Goal: Task Accomplishment & Management: Complete application form

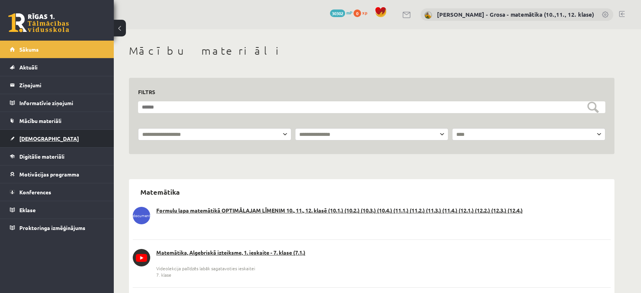
drag, startPoint x: 0, startPoint y: 0, endPoint x: 54, endPoint y: 142, distance: 151.9
click at [33, 136] on span "[DEMOGRAPHIC_DATA]" at bounding box center [49, 138] width 60 height 7
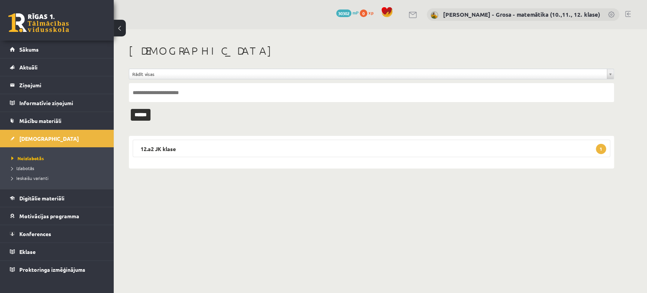
click at [285, 137] on div "12.a2 JK klase 1 Matemātika JK 12.a2 klase 1. ieskaite [DATE] - [DATE] Iesniegt…" at bounding box center [371, 152] width 485 height 33
click at [282, 140] on legend "12.a2 JK klase 1" at bounding box center [372, 148] width 478 height 17
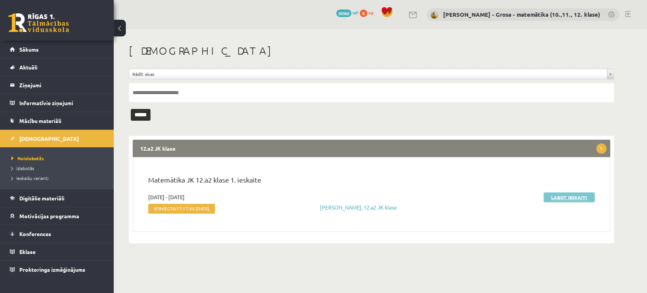
click at [579, 198] on link "Labot ieskaiti" at bounding box center [569, 197] width 51 height 10
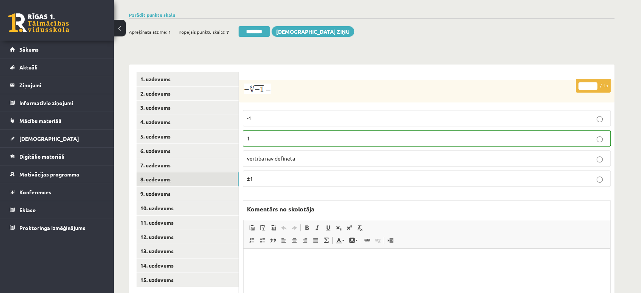
click at [191, 172] on link "8. uzdevums" at bounding box center [188, 179] width 102 height 14
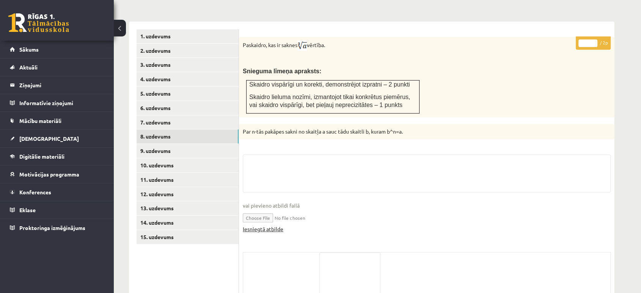
scroll to position [339, 0]
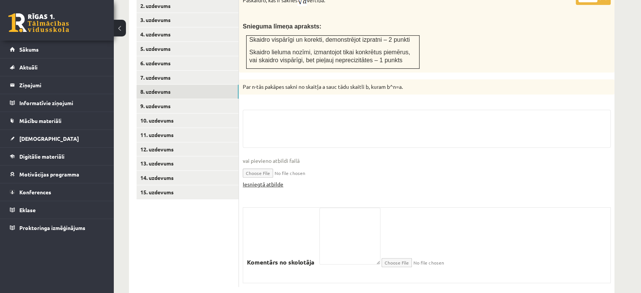
click at [261, 180] on link "Iesniegtā atbilde" at bounding box center [263, 184] width 41 height 8
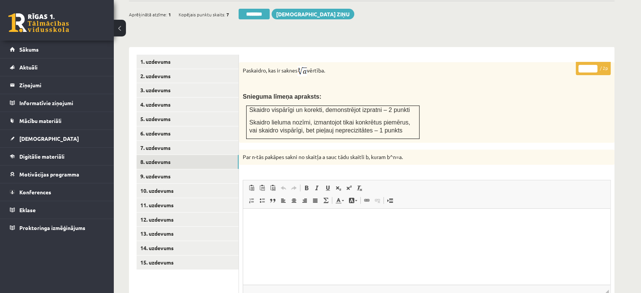
scroll to position [171, 0]
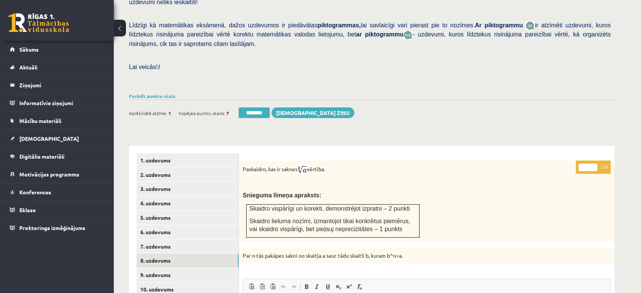
type input "*"
click at [596, 163] on input "*" at bounding box center [587, 167] width 19 height 8
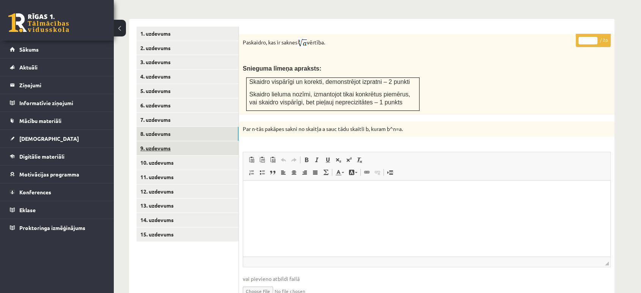
click at [206, 141] on link "9. uzdevums" at bounding box center [188, 148] width 102 height 14
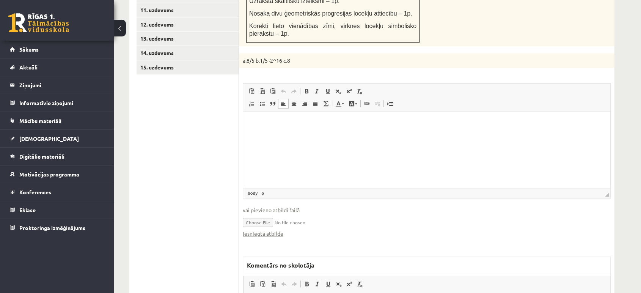
scroll to position [466, 0]
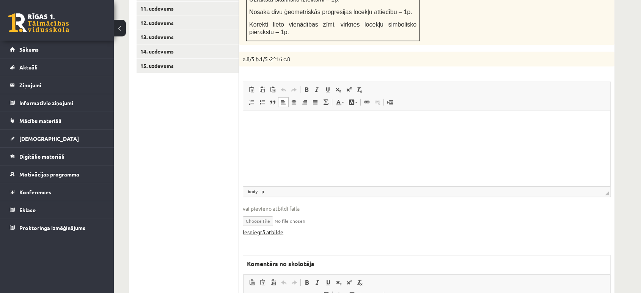
click at [278, 228] on link "Iesniegtā atbilde" at bounding box center [263, 232] width 41 height 8
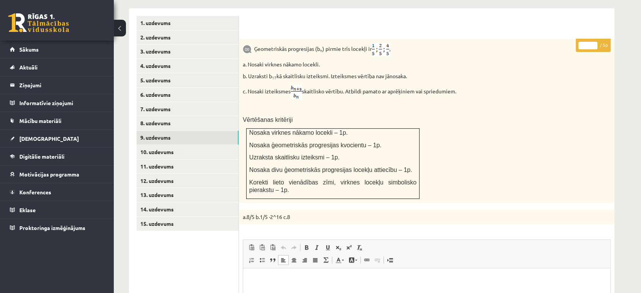
scroll to position [297, 0]
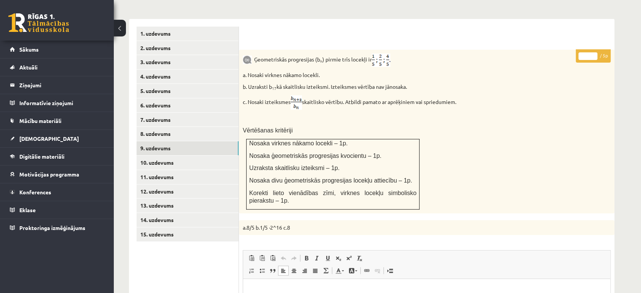
type input "*"
click at [595, 52] on input "*" at bounding box center [587, 56] width 19 height 8
click at [225, 156] on link "10. uzdevums" at bounding box center [188, 163] width 102 height 14
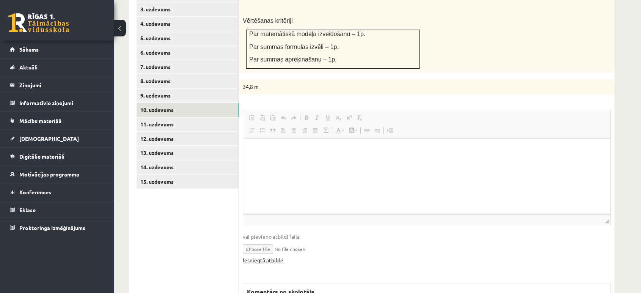
scroll to position [0, 0]
click at [280, 256] on link "Iesniegtā atbilde" at bounding box center [263, 260] width 41 height 8
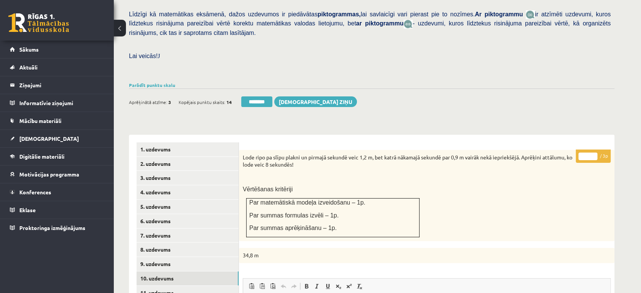
click at [592, 152] on input "*" at bounding box center [587, 156] width 19 height 8
type input "*"
click at [593, 152] on input "*" at bounding box center [587, 156] width 19 height 8
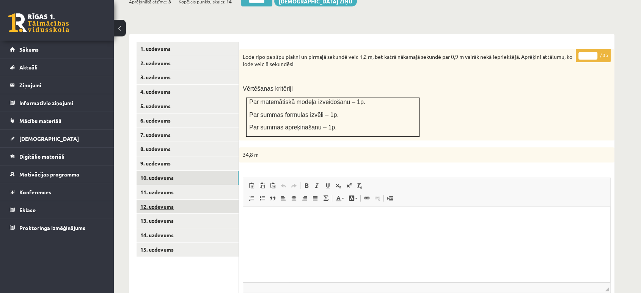
scroll to position [350, 0]
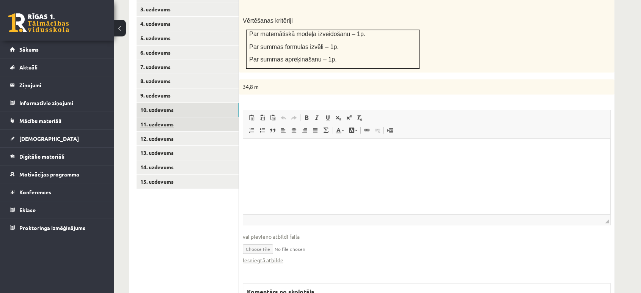
click at [191, 117] on link "11. uzdevums" at bounding box center [188, 124] width 102 height 14
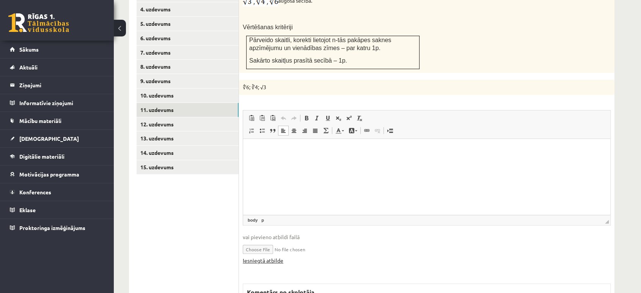
scroll to position [0, 0]
click at [276, 256] on link "Iesniegtā atbilde" at bounding box center [263, 260] width 41 height 8
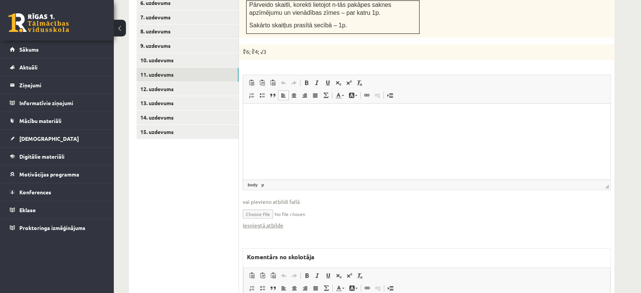
scroll to position [449, 0]
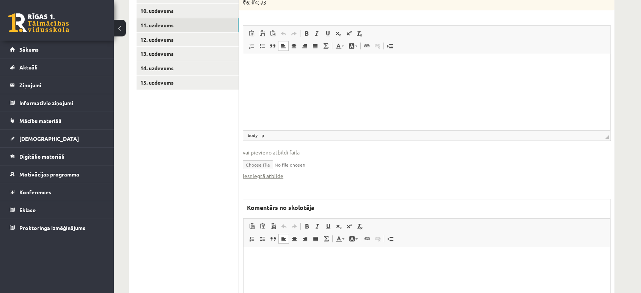
drag, startPoint x: 341, startPoint y: 293, endPoint x: 342, endPoint y: 289, distance: 3.9
click at [341, 270] on html at bounding box center [426, 258] width 366 height 23
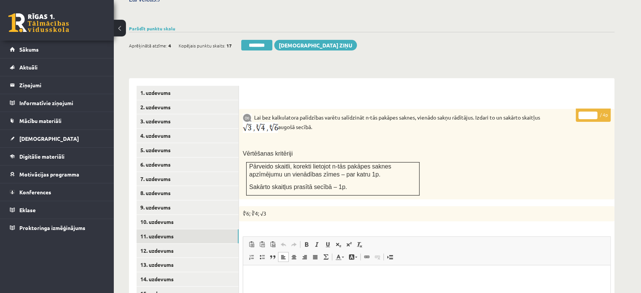
type input "*"
click at [595, 112] on input "*" at bounding box center [587, 116] width 19 height 8
click at [198, 229] on link "11. uzdevums" at bounding box center [188, 236] width 102 height 14
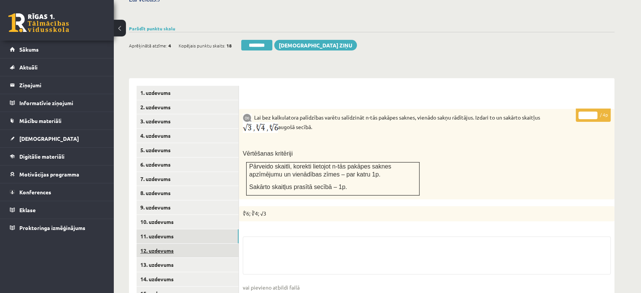
click at [196, 243] on link "12. uzdevums" at bounding box center [188, 250] width 102 height 14
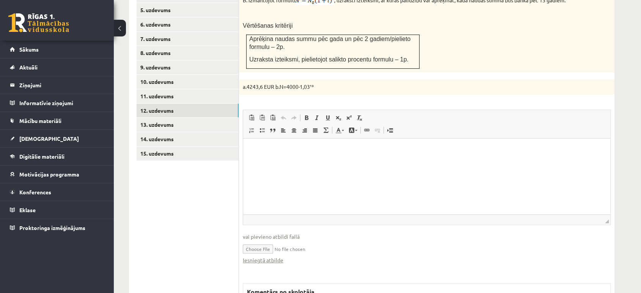
scroll to position [0, 0]
click at [273, 256] on link "Iesniegtā atbilde" at bounding box center [263, 260] width 41 height 8
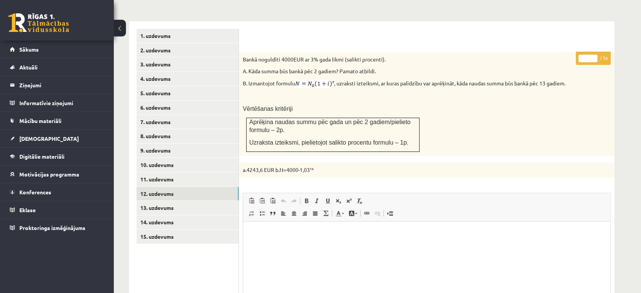
scroll to position [294, 0]
type input "*"
click at [595, 56] on input "*" at bounding box center [587, 60] width 19 height 8
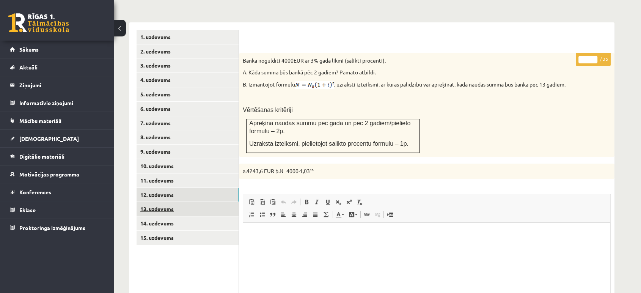
click at [167, 202] on link "13. uzdevums" at bounding box center [188, 209] width 102 height 14
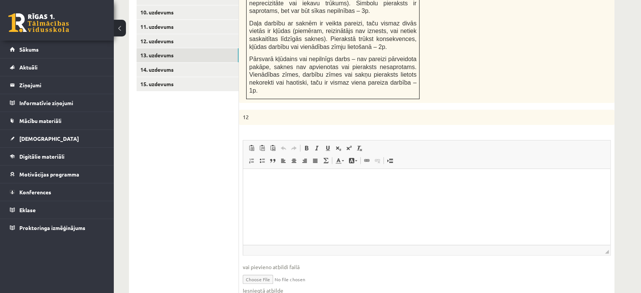
scroll to position [462, 0]
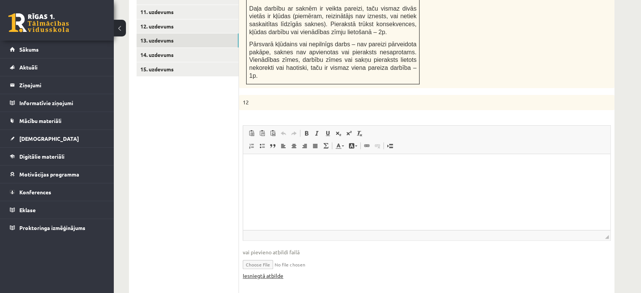
click at [275, 272] on link "Iesniegtā atbilde" at bounding box center [263, 276] width 41 height 8
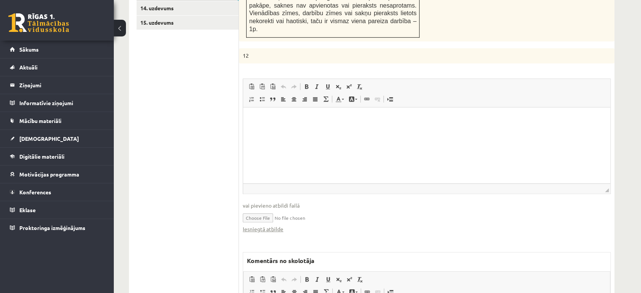
scroll to position [547, 0]
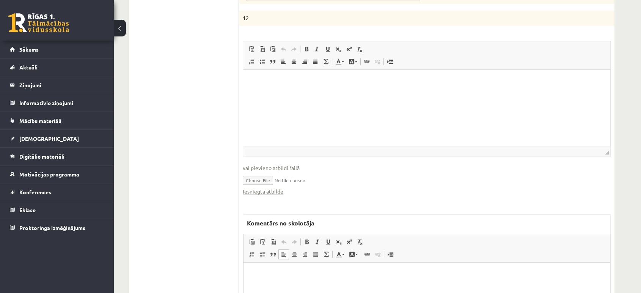
click at [293, 271] on p "Bagātinātā teksta redaktors, wiswyg-editor-47024717058160-1757091992-206" at bounding box center [426, 274] width 351 height 8
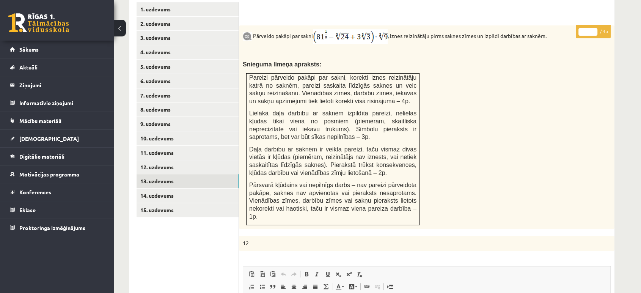
scroll to position [252, 0]
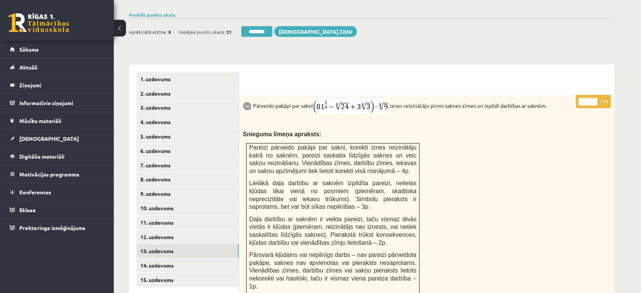
click at [595, 98] on input "*" at bounding box center [587, 102] width 19 height 8
type input "*"
click at [595, 98] on input "*" at bounding box center [587, 102] width 19 height 8
click at [181, 258] on link "14. uzdevums" at bounding box center [188, 265] width 102 height 14
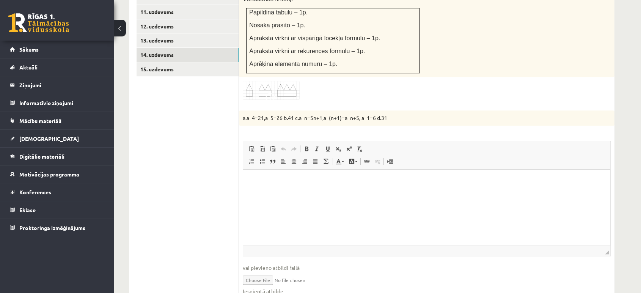
scroll to position [0, 0]
click at [273, 287] on link "Iesniegtā atbilde" at bounding box center [263, 291] width 41 height 8
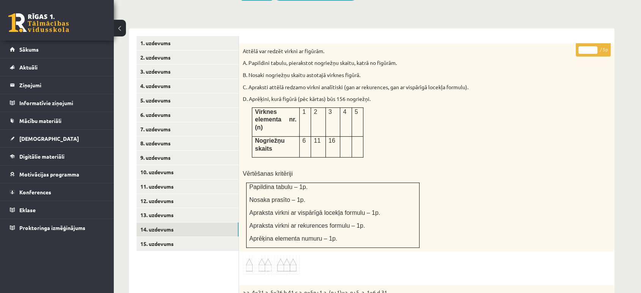
scroll to position [252, 0]
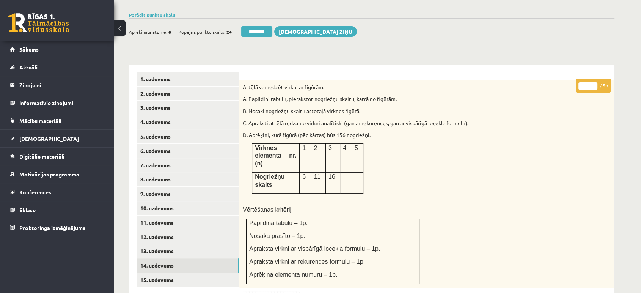
click at [594, 79] on p "* / 5p" at bounding box center [593, 85] width 35 height 13
click at [594, 82] on input "*" at bounding box center [587, 86] width 19 height 8
drag, startPoint x: 593, startPoint y: 70, endPoint x: 594, endPoint y: 64, distance: 5.4
type input "*"
click at [594, 82] on input "*" at bounding box center [587, 86] width 19 height 8
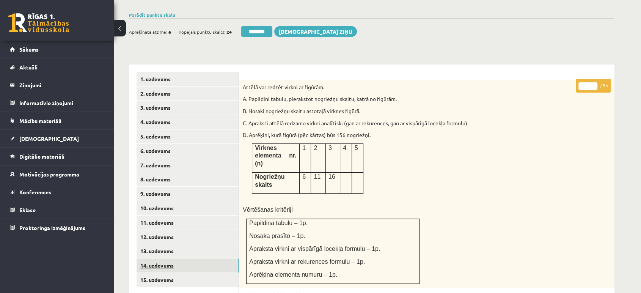
click at [190, 258] on link "14. uzdevums" at bounding box center [188, 265] width 102 height 14
click at [188, 273] on link "15. uzdevums" at bounding box center [188, 280] width 102 height 14
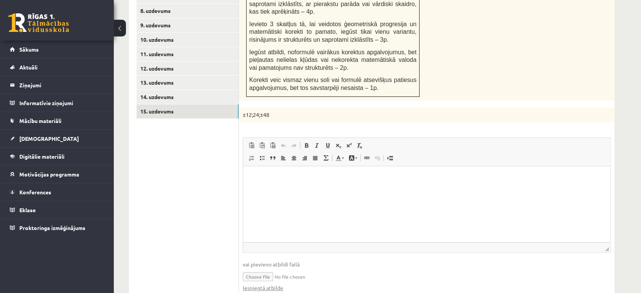
scroll to position [0, 0]
click at [270, 284] on link "Iesniegtā atbilde" at bounding box center [263, 288] width 41 height 8
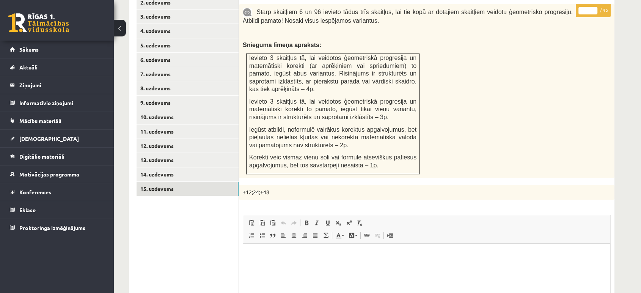
scroll to position [294, 0]
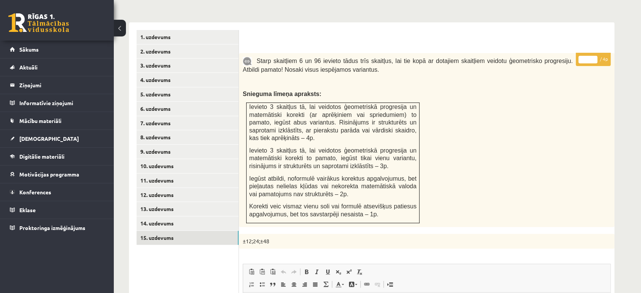
type input "*"
click at [595, 56] on input "*" at bounding box center [587, 60] width 19 height 8
click at [150, 44] on link "2. uzdevums" at bounding box center [188, 51] width 102 height 14
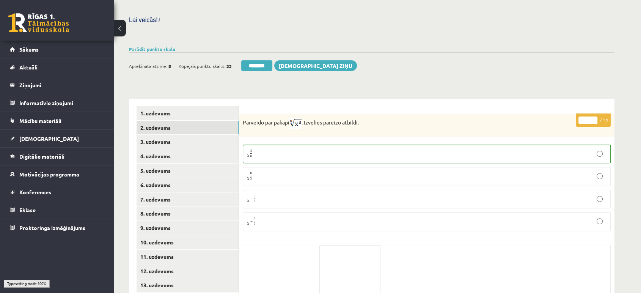
scroll to position [130, 0]
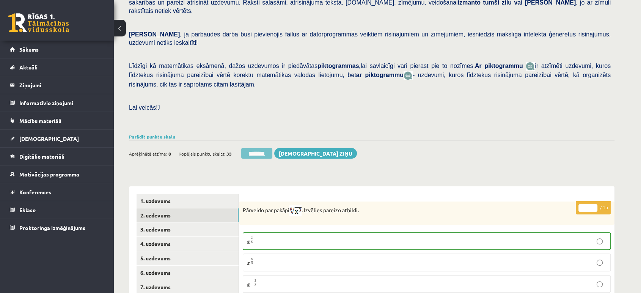
click at [248, 148] on input "********" at bounding box center [256, 153] width 31 height 11
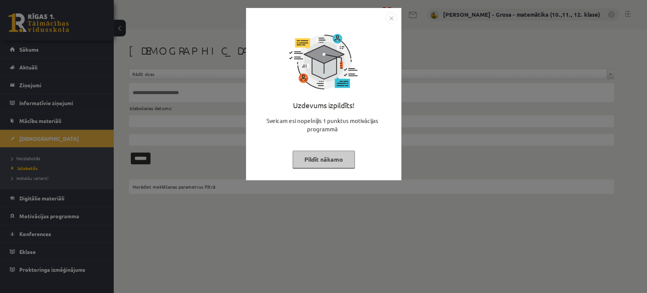
click at [317, 160] on button "Pildīt nākamo" at bounding box center [324, 159] width 62 height 17
